Goal: Information Seeking & Learning: Learn about a topic

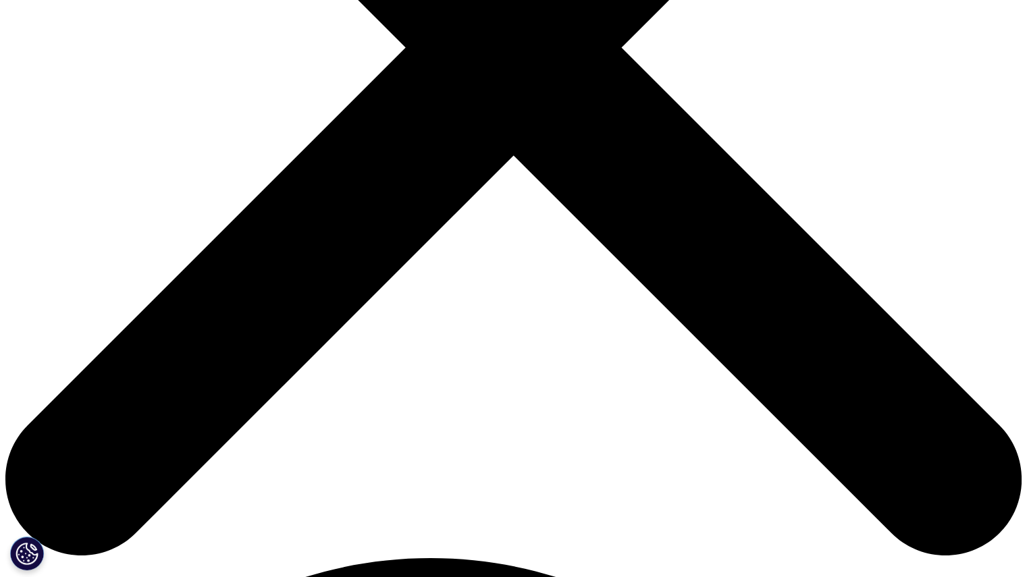
scroll to position [475, 0]
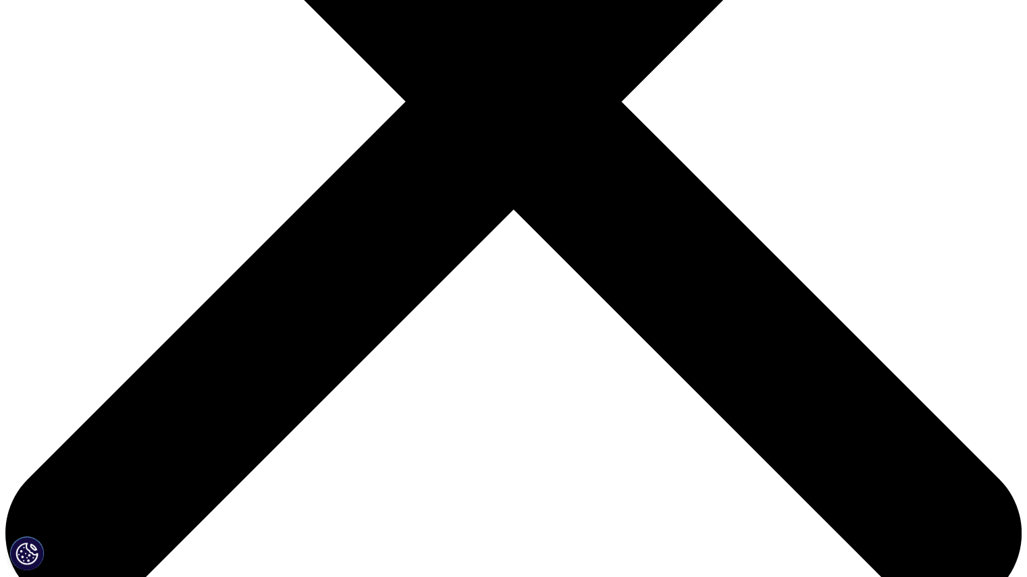
scroll to position [338, 0]
